Goal: Information Seeking & Learning: Learn about a topic

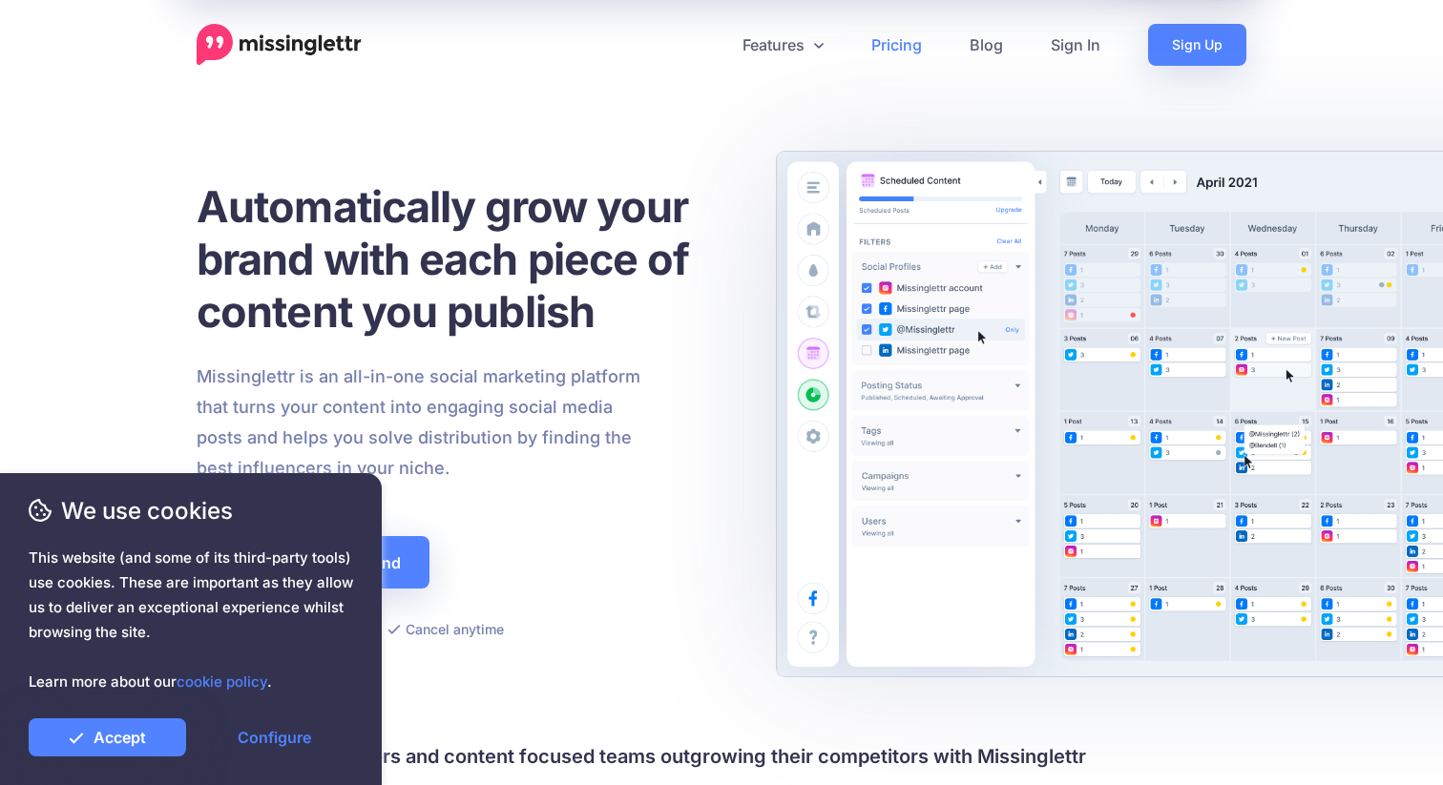
click at [895, 36] on link "Pricing" at bounding box center [896, 45] width 98 height 42
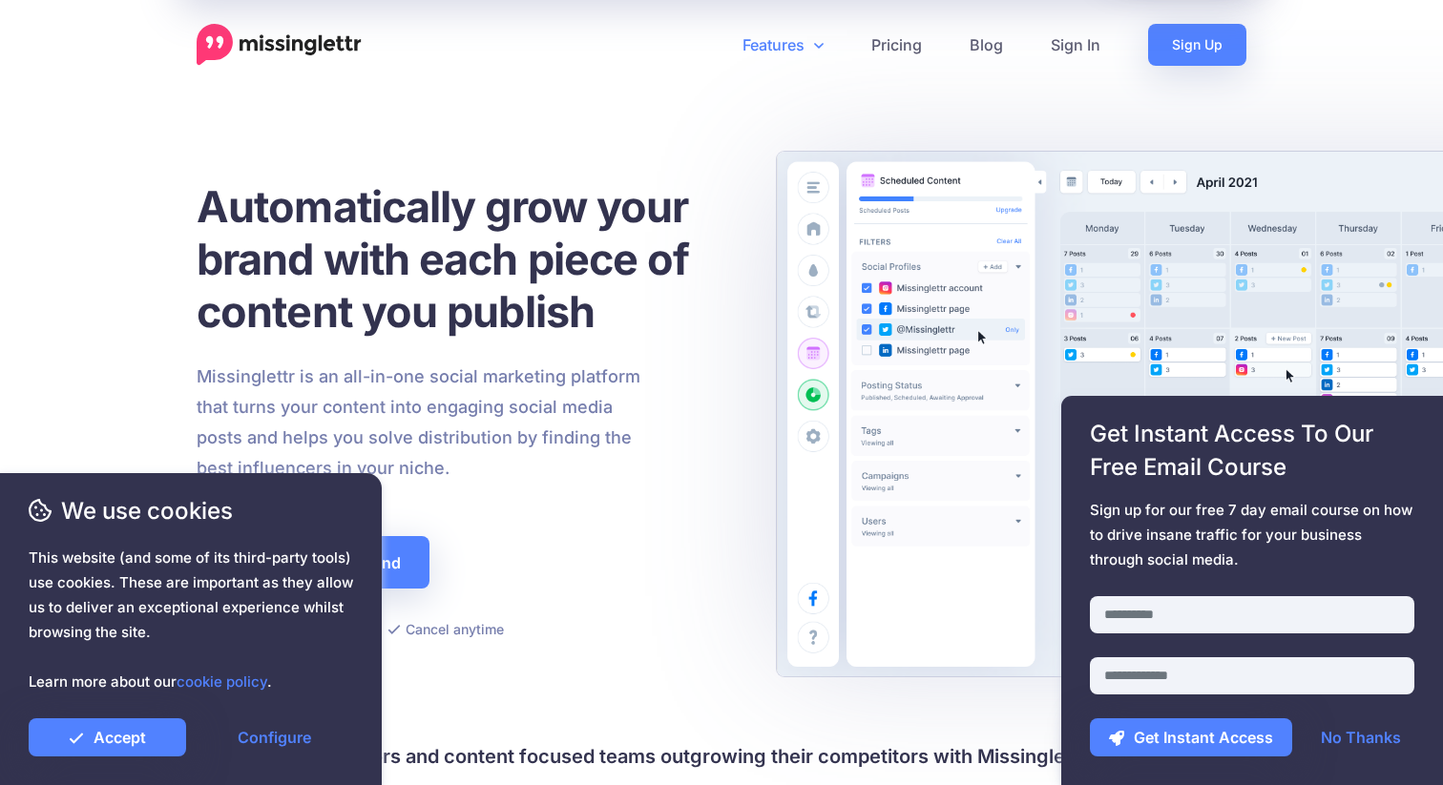
click at [805, 42] on link "Features" at bounding box center [783, 45] width 129 height 42
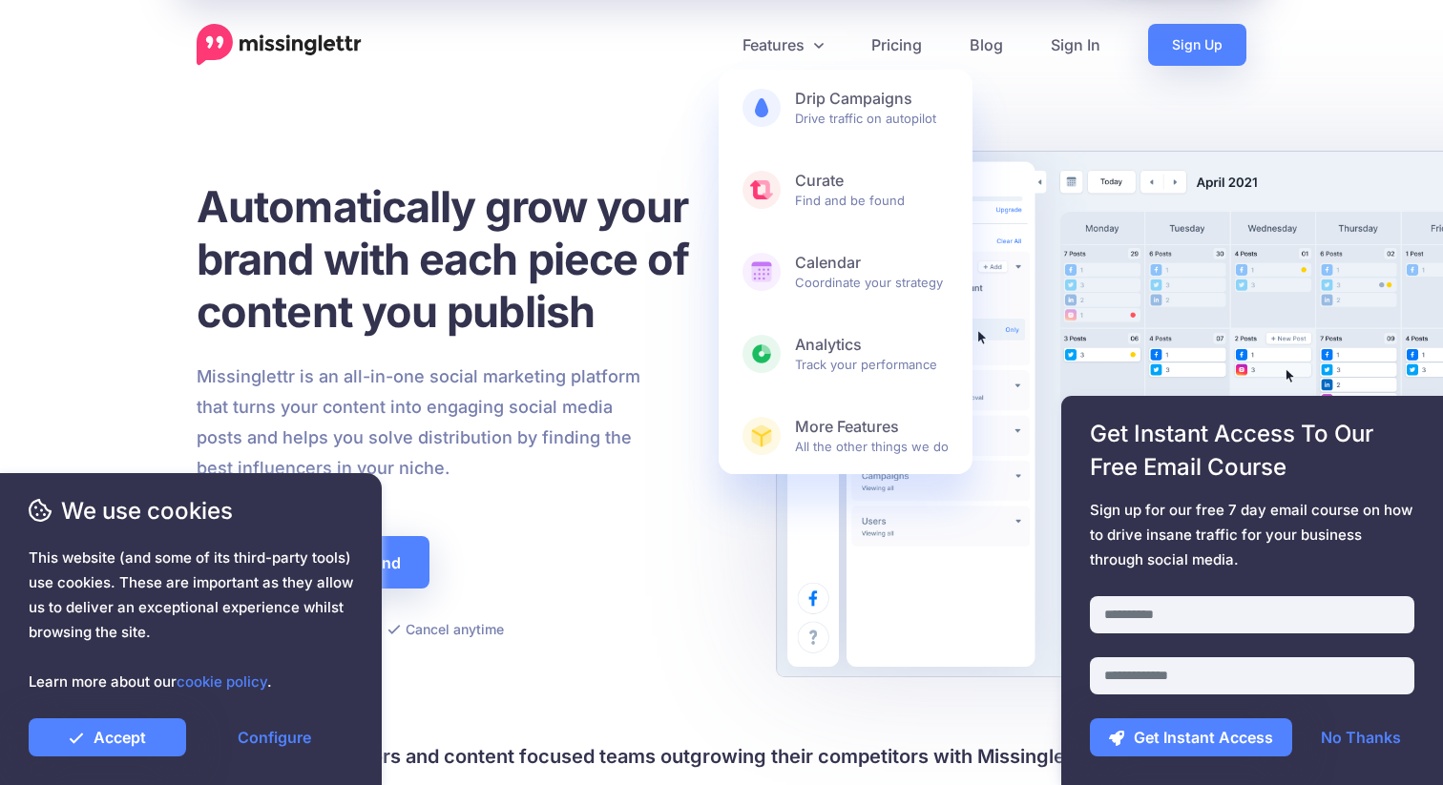
click at [1094, 217] on div "Automatically grow your brand with each piece of content you publish Missinglet…" at bounding box center [722, 411] width 1050 height 518
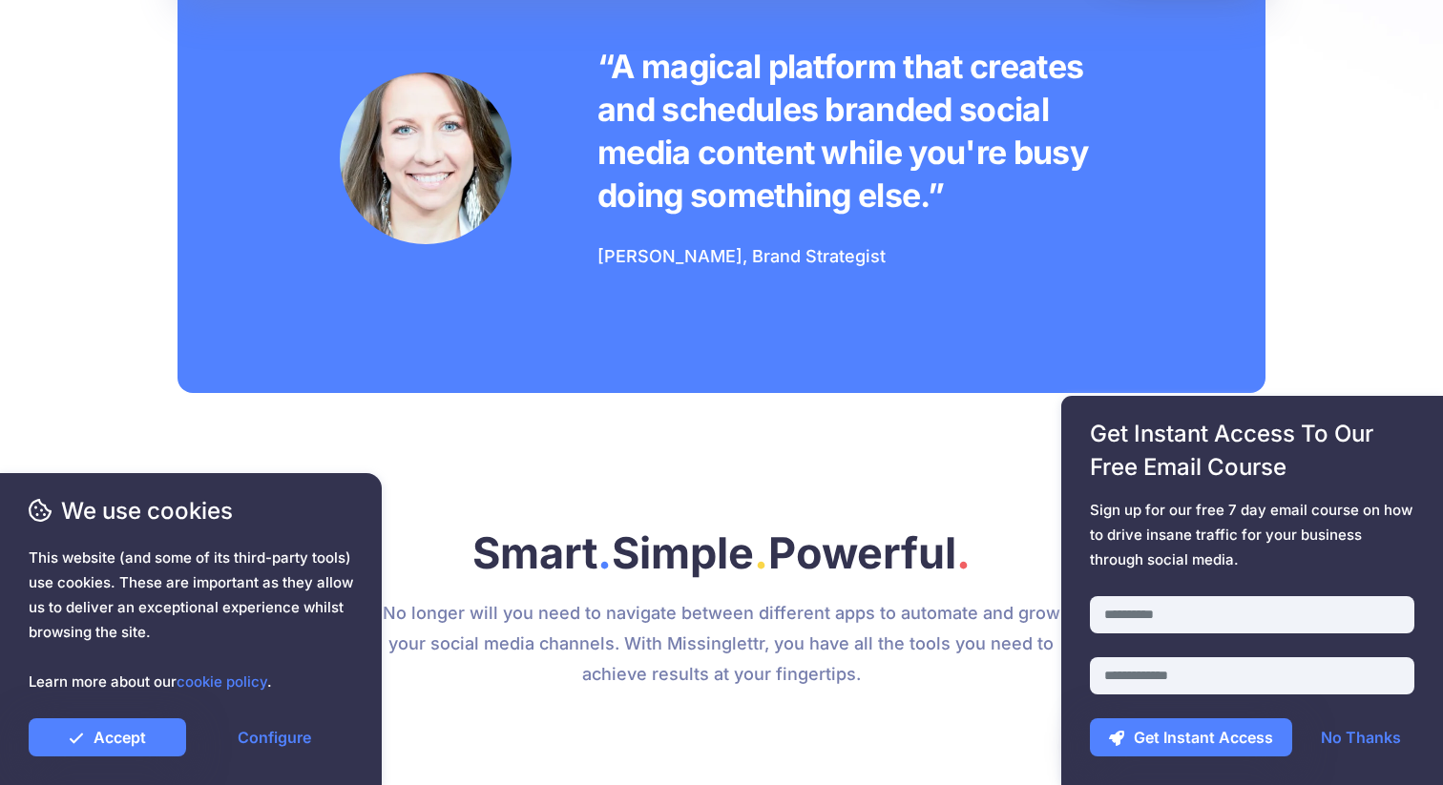
scroll to position [1577, 0]
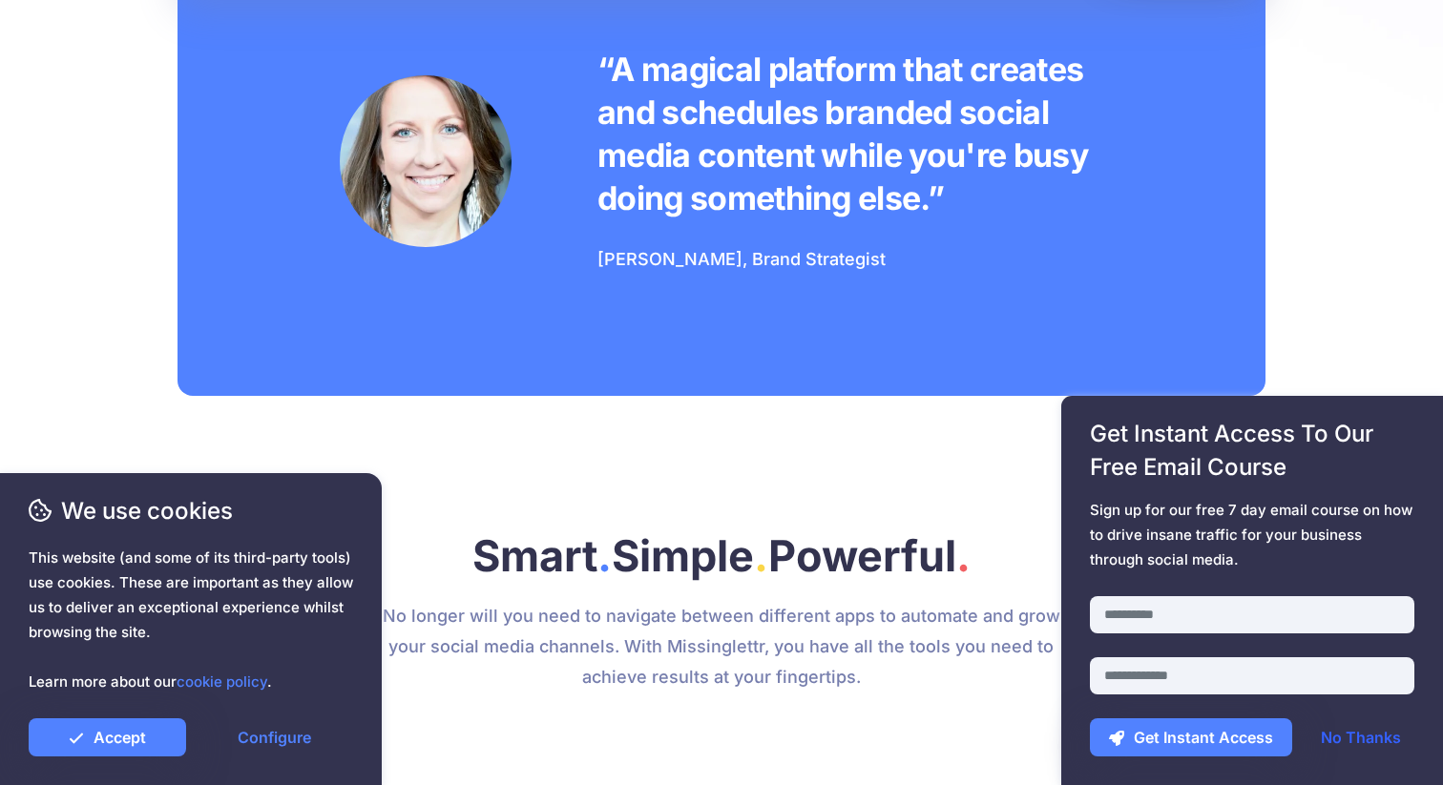
click at [1352, 736] on link "No Thanks" at bounding box center [1361, 738] width 118 height 38
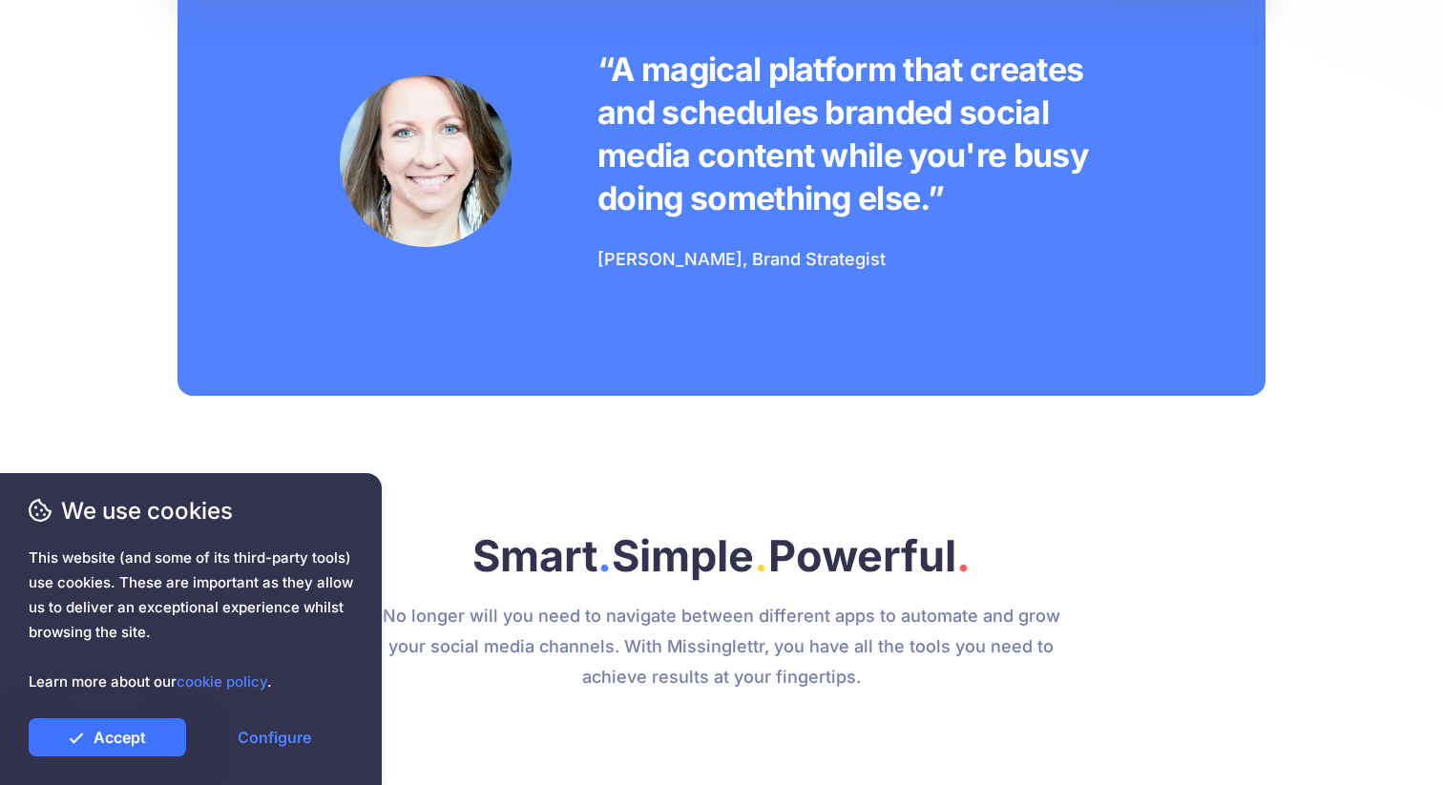
click at [173, 744] on link "Accept" at bounding box center [107, 738] width 157 height 38
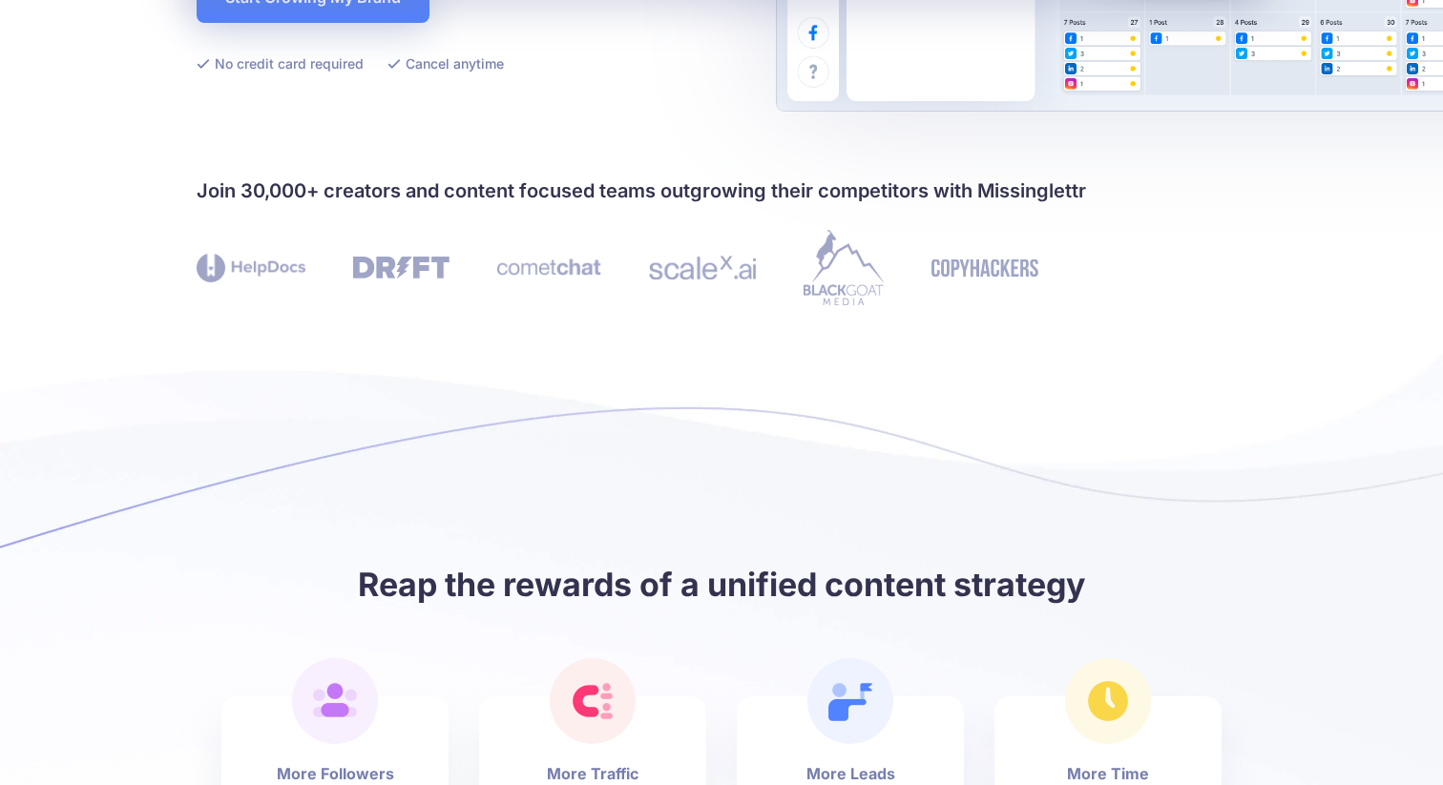
scroll to position [0, 0]
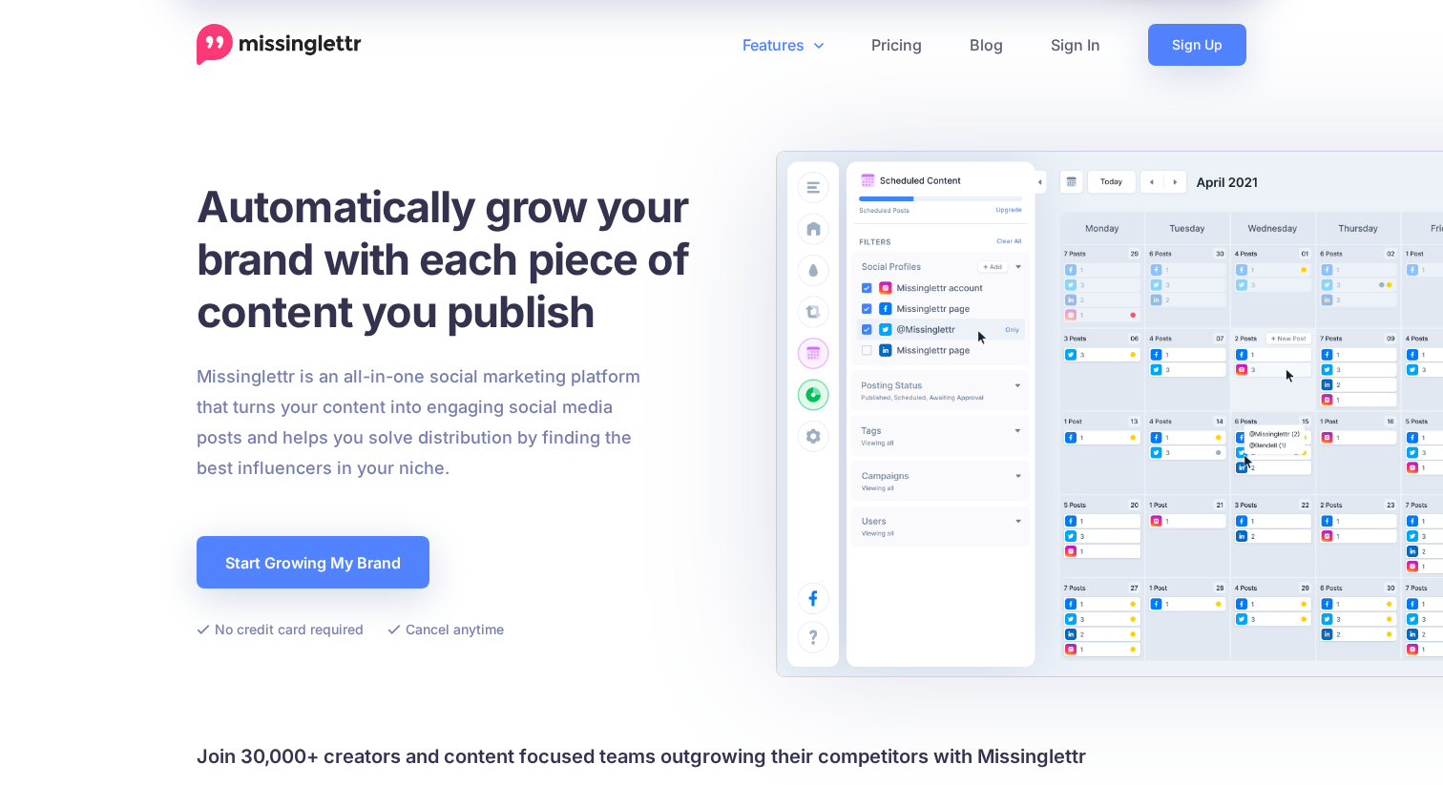
click at [822, 45] on icon at bounding box center [819, 46] width 10 height 6
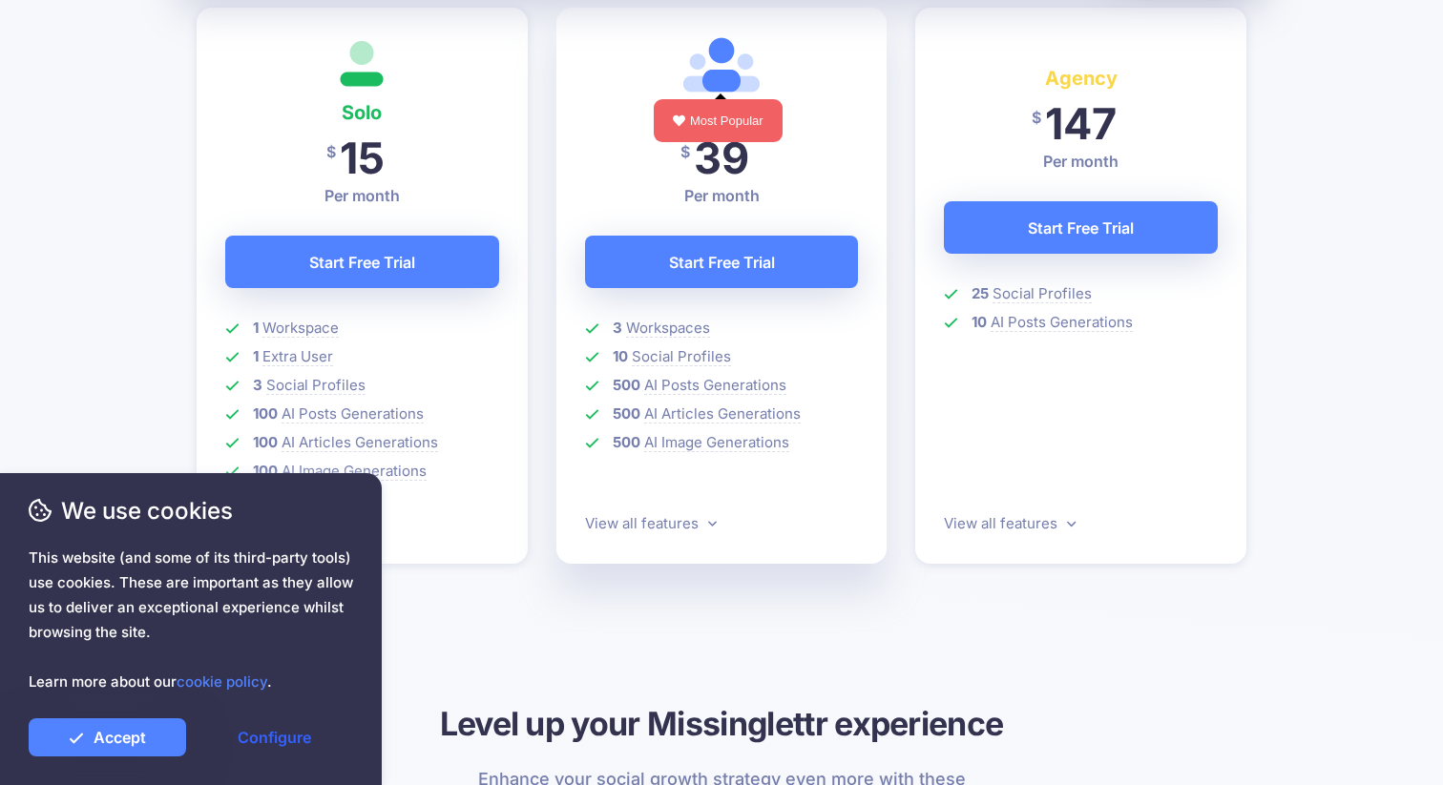
scroll to position [572, 0]
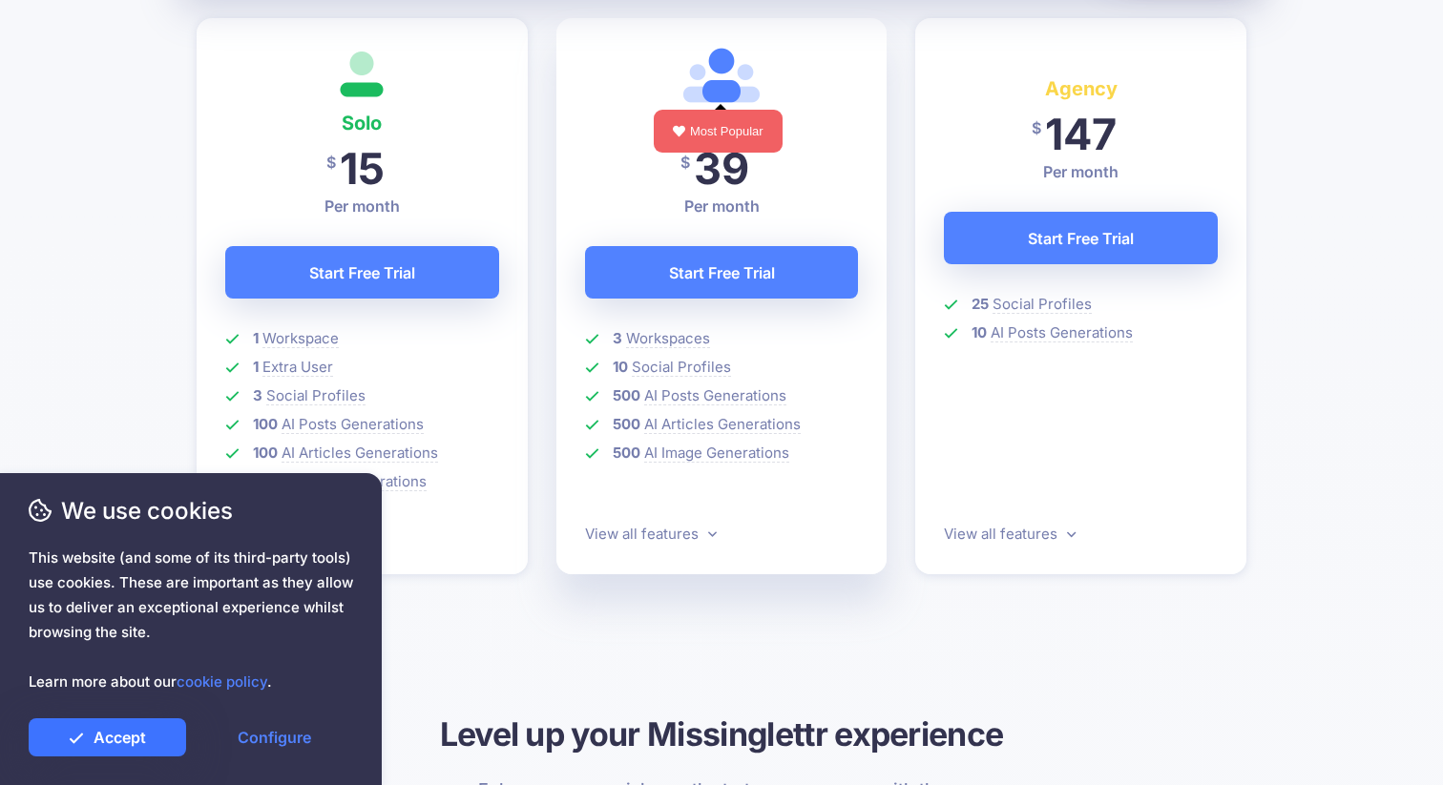
click at [111, 744] on link "Accept" at bounding box center [107, 738] width 157 height 38
